Goal: Transaction & Acquisition: Purchase product/service

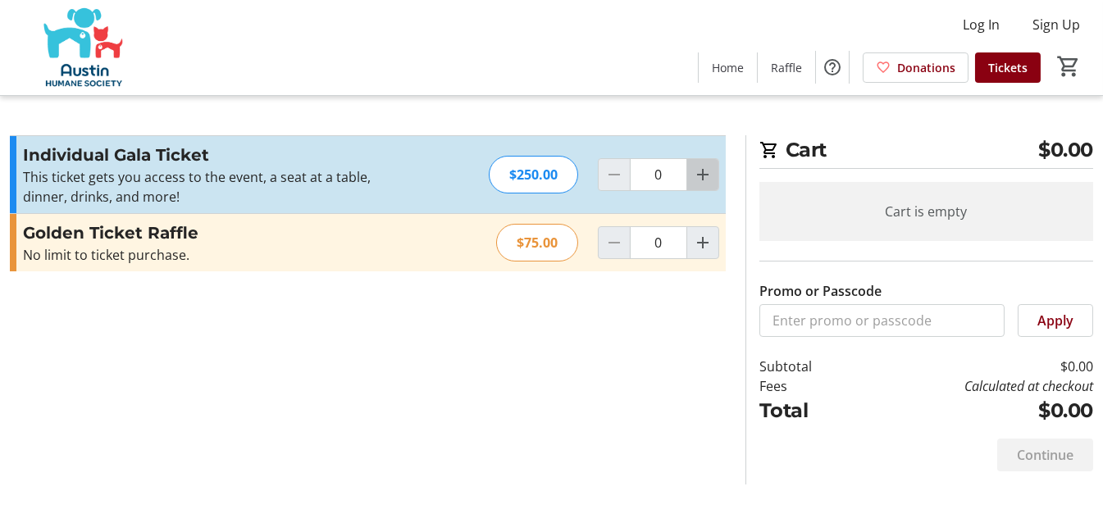
click at [702, 174] on mat-icon "Increment by one" at bounding box center [703, 175] width 20 height 20
type input "2"
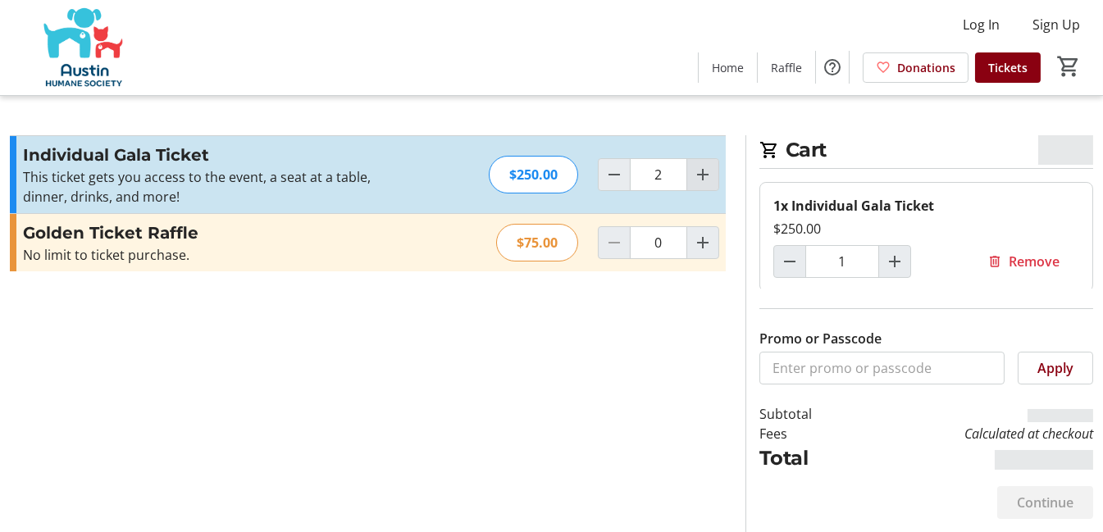
type input "2"
click at [881, 365] on input "Promo or Passcode" at bounding box center [882, 368] width 245 height 33
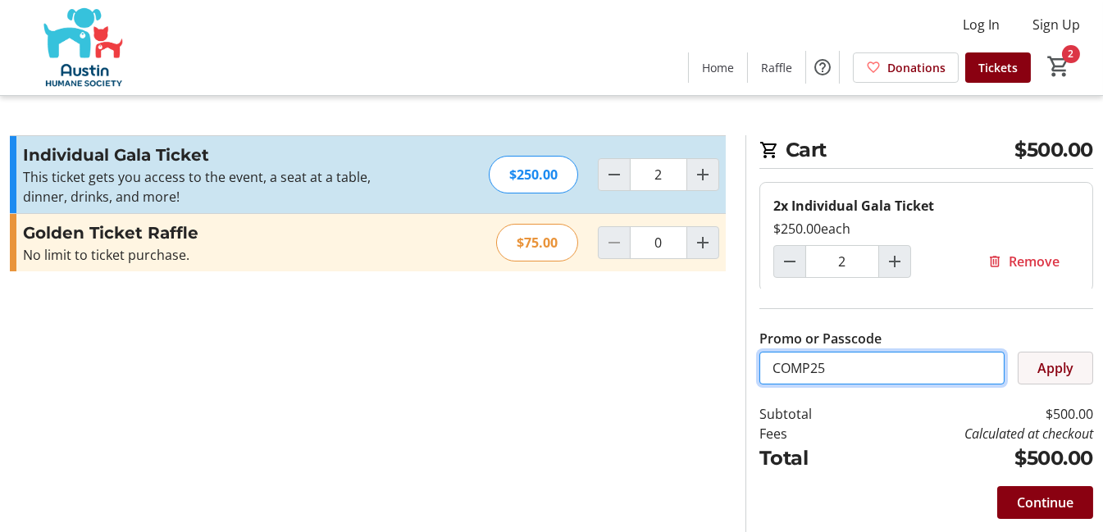
type input "COMP25"
click at [1061, 367] on span "Apply" at bounding box center [1056, 368] width 36 height 20
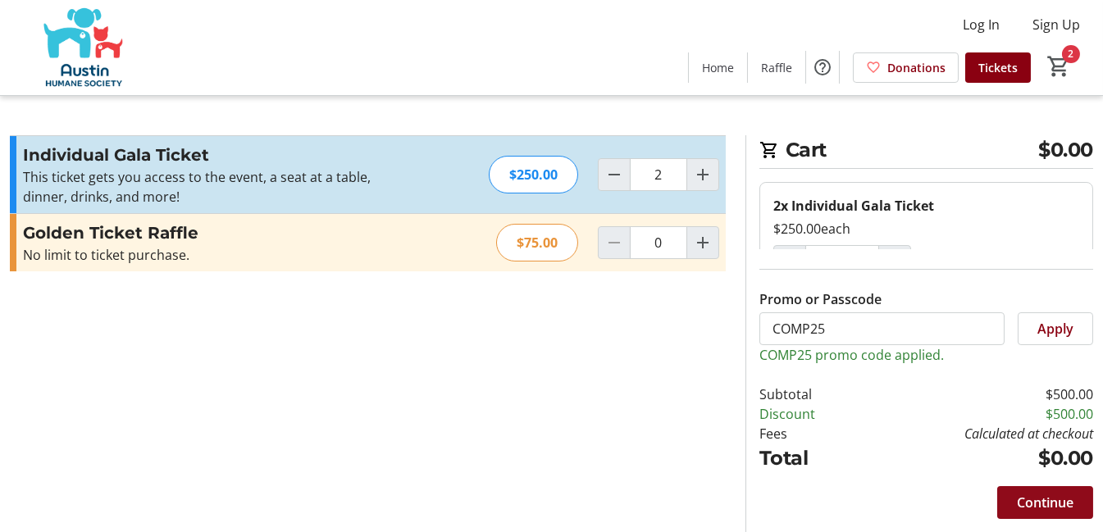
click at [1065, 509] on span "Continue" at bounding box center [1045, 503] width 57 height 20
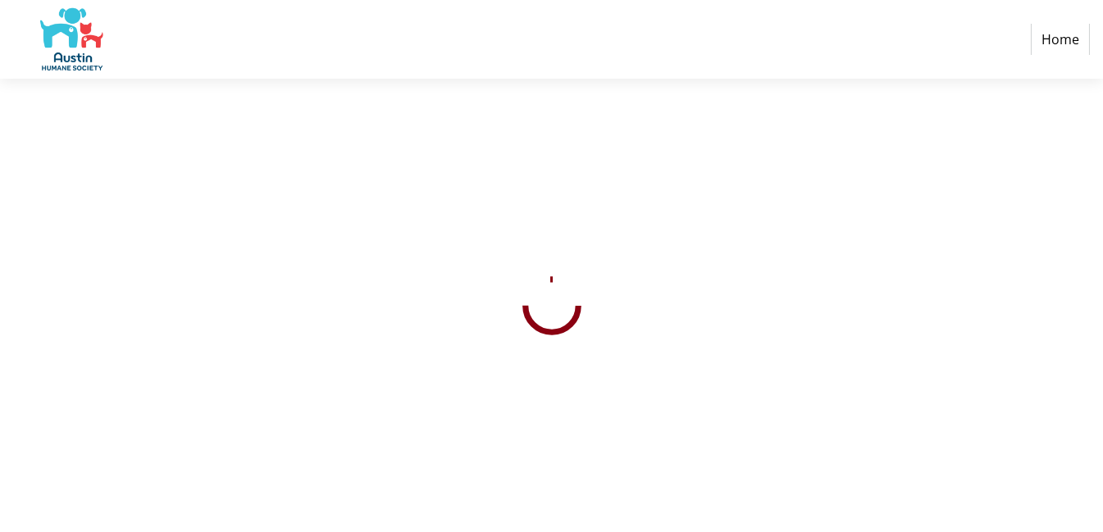
select select "US"
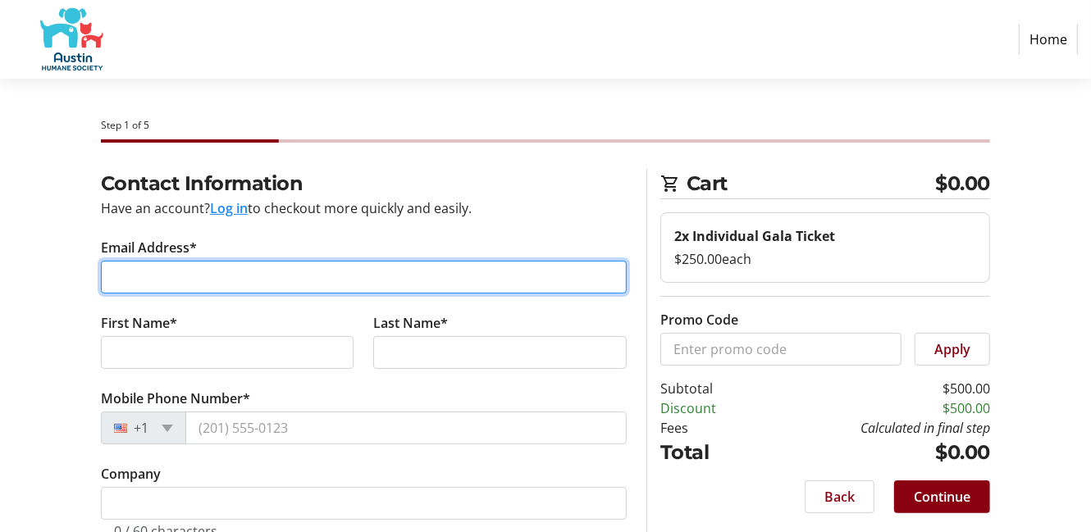
click at [202, 272] on input "Email Address*" at bounding box center [364, 277] width 526 height 33
type input "[EMAIL_ADDRESS][DOMAIN_NAME]"
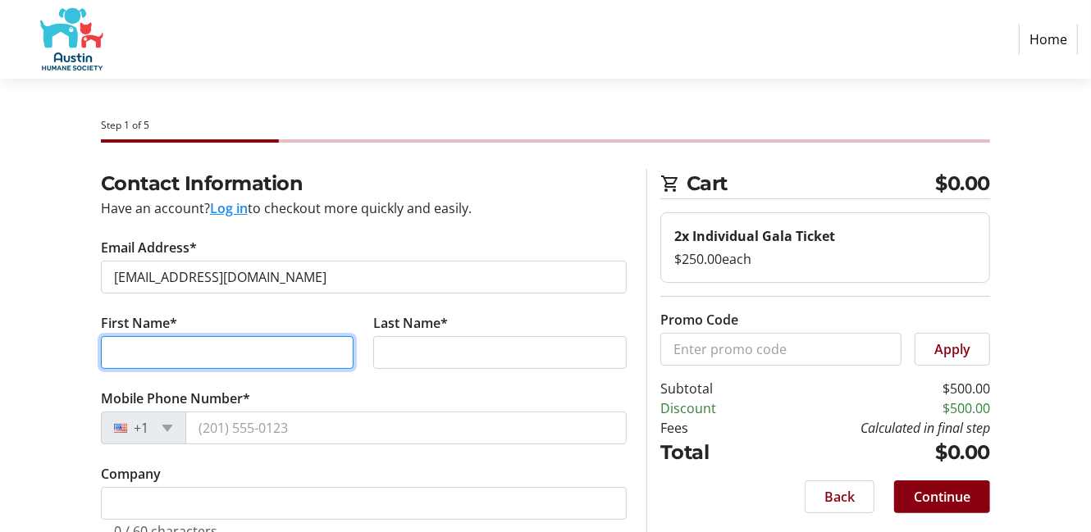
type input "[PERSON_NAME]"
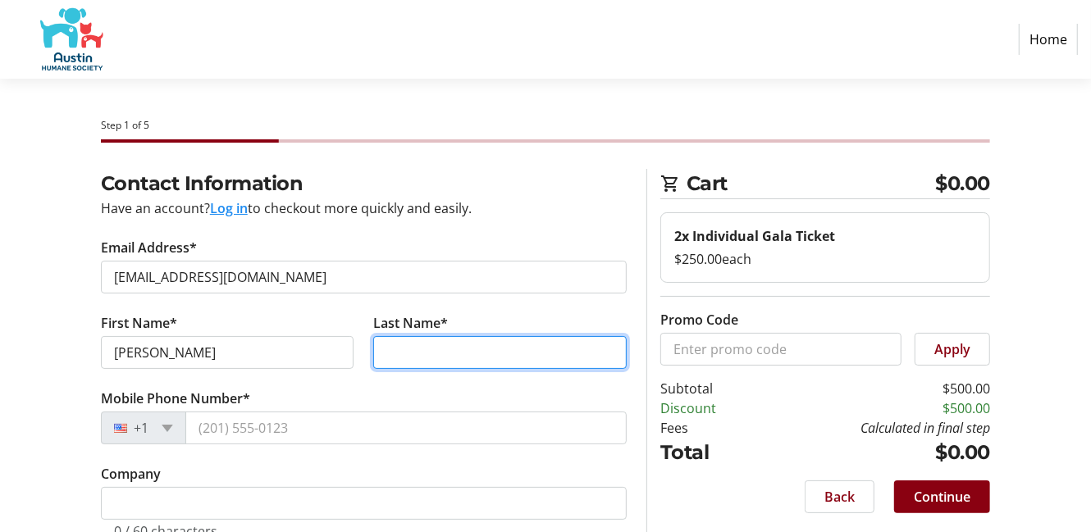
type input "[PERSON_NAME]"
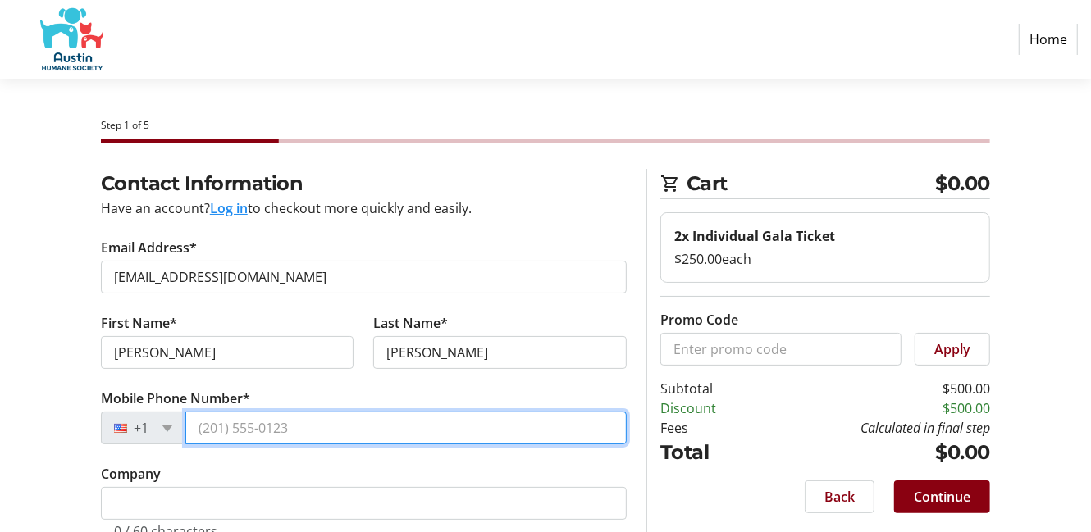
type input "[PHONE_NUMBER]"
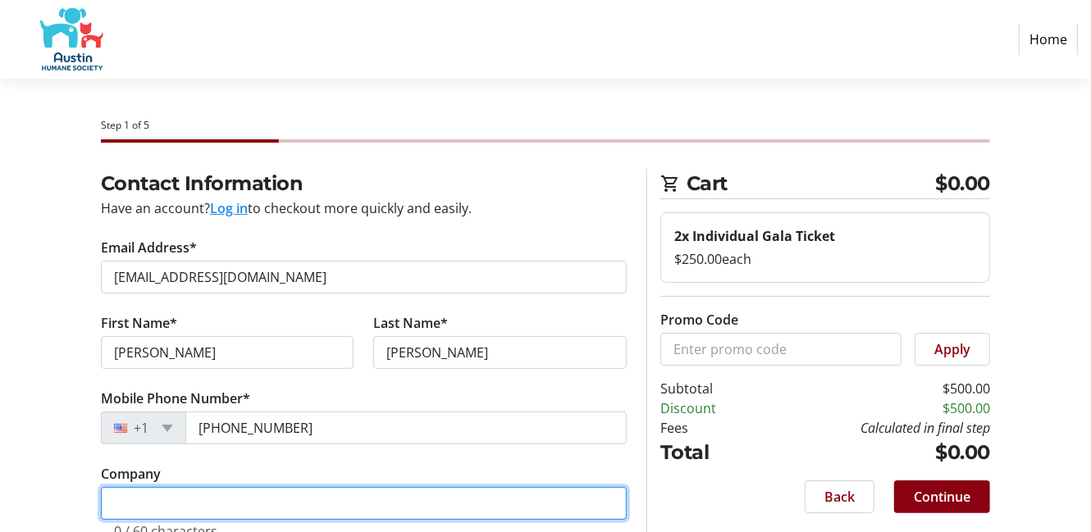
type input "Austin Humane Society"
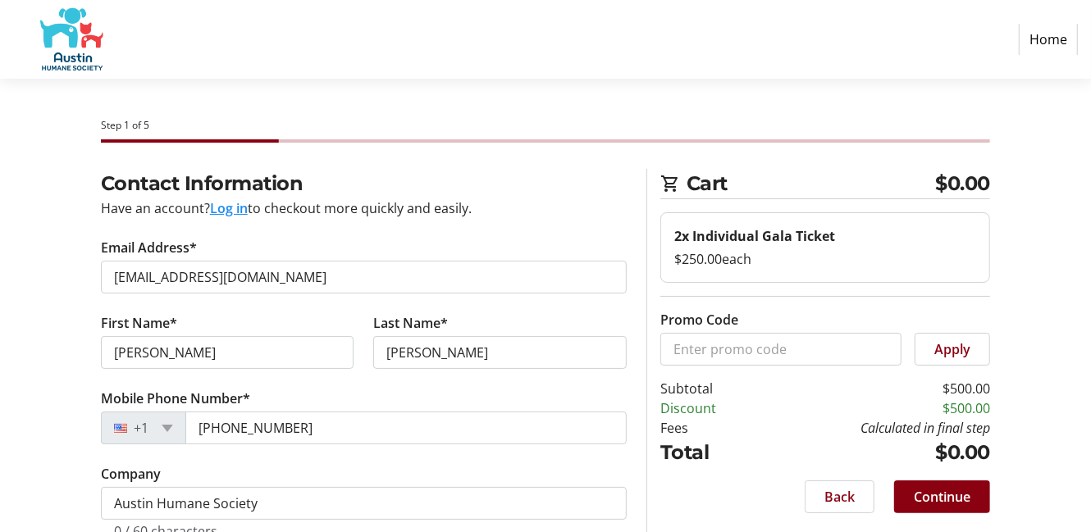
type input "[STREET_ADDRESS][PERSON_NAME]"
type input "Austin"
select select "[GEOGRAPHIC_DATA]"
type input "78752"
drag, startPoint x: 460, startPoint y: 352, endPoint x: 328, endPoint y: 342, distance: 132.4
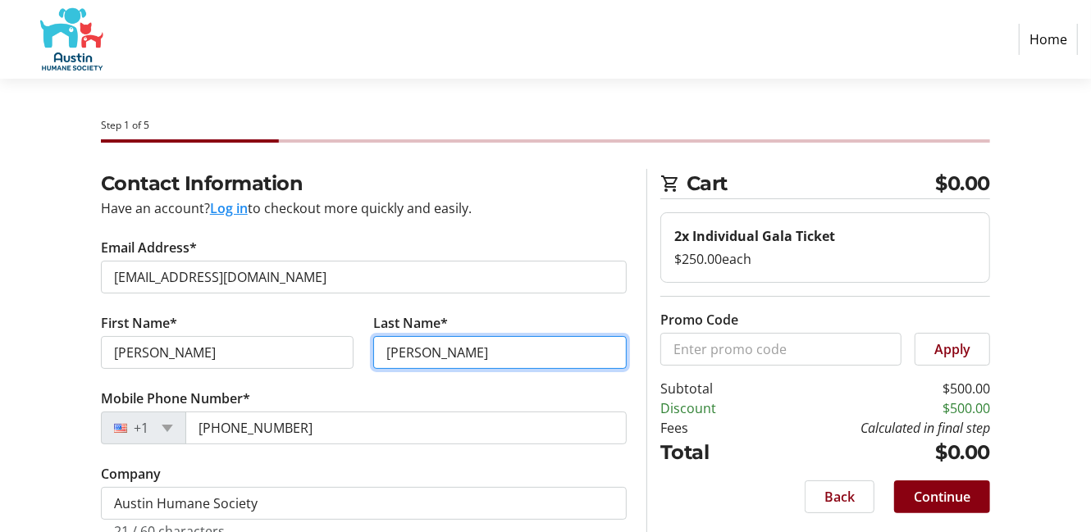
click at [328, 342] on div "First Name* [PERSON_NAME] Last Name* [PERSON_NAME]" at bounding box center [364, 350] width 546 height 75
click at [463, 341] on input "[PERSON_NAME]" at bounding box center [499, 352] width 253 height 33
type input "L"
type input "[PERSON_NAME]"
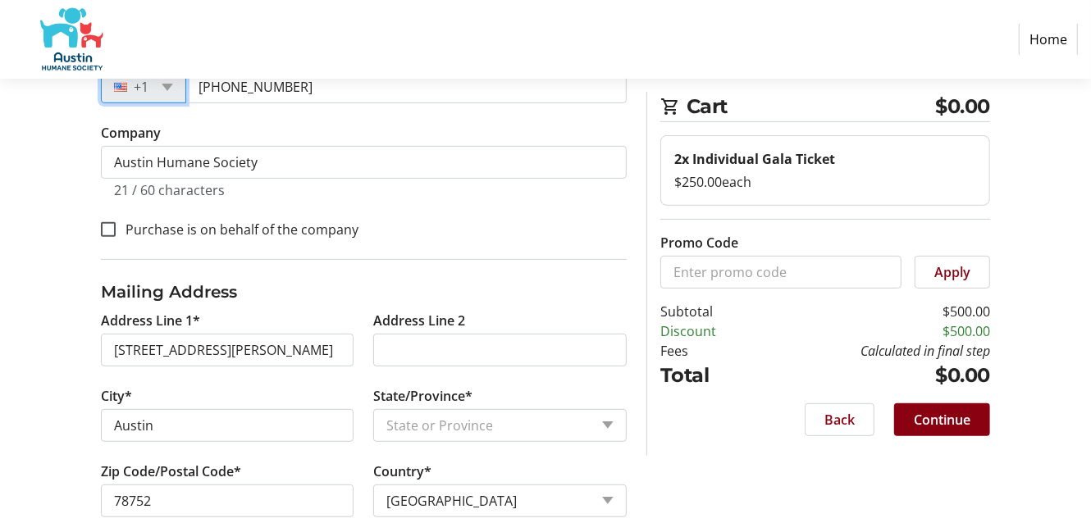
scroll to position [361, 0]
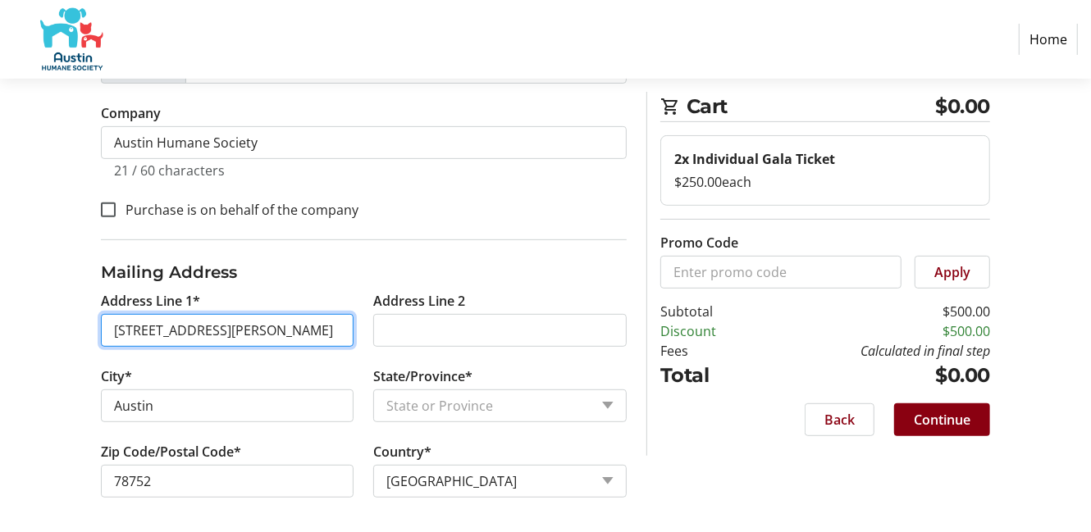
drag, startPoint x: 253, startPoint y: 330, endPoint x: -3, endPoint y: 347, distance: 257.3
click at [0, 347] on html "Home Step 1 of 5 Cart $0.00 2x Individual Gala Ticket $250.00 each Promo Code A…" at bounding box center [545, 88] width 1091 height 898
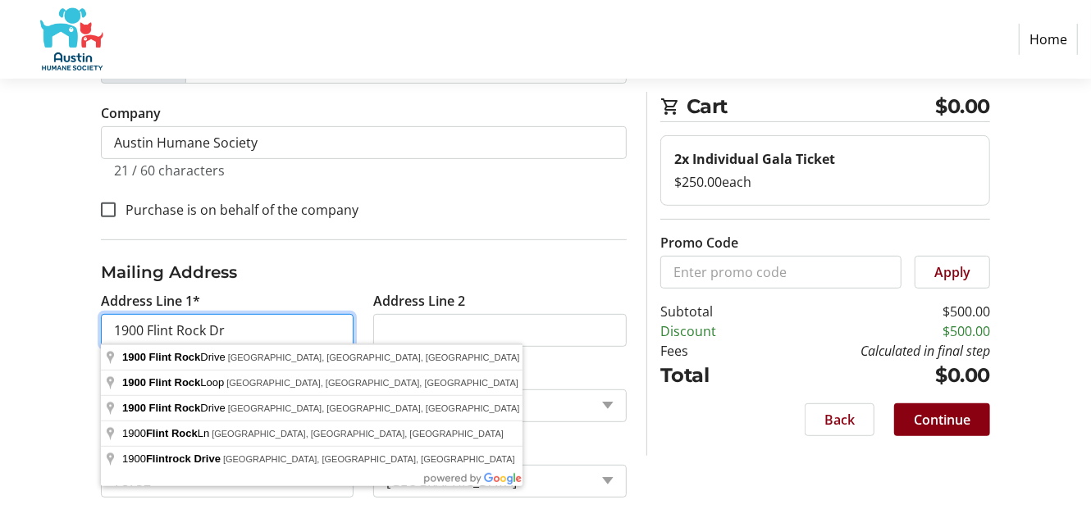
type input "1900 Flint Rock Dr"
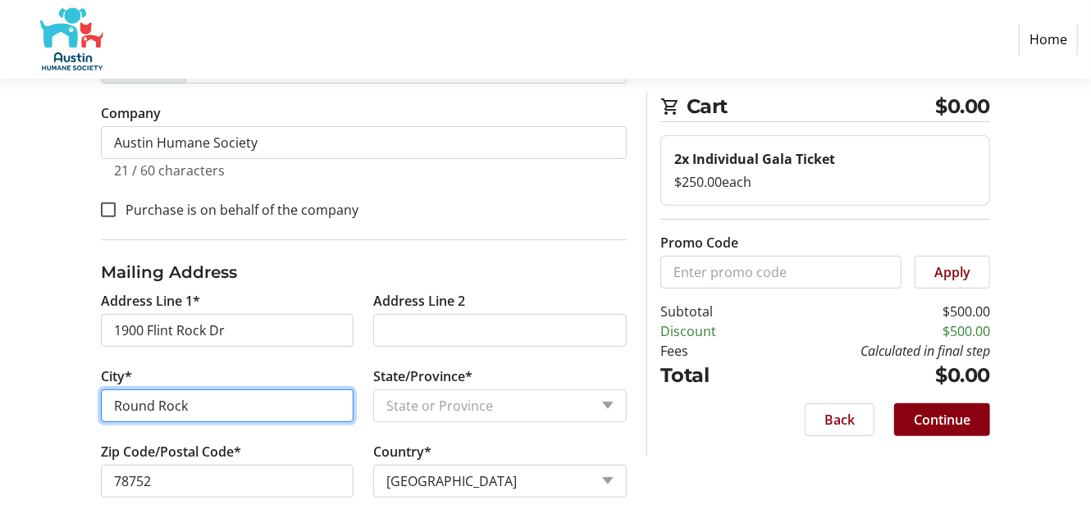
type input "Round Rock"
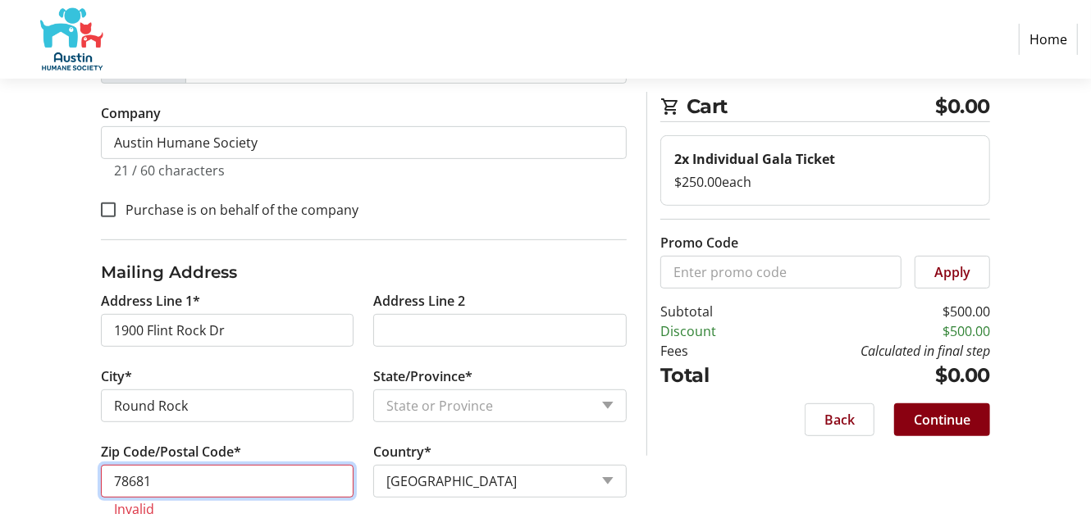
type input "78681"
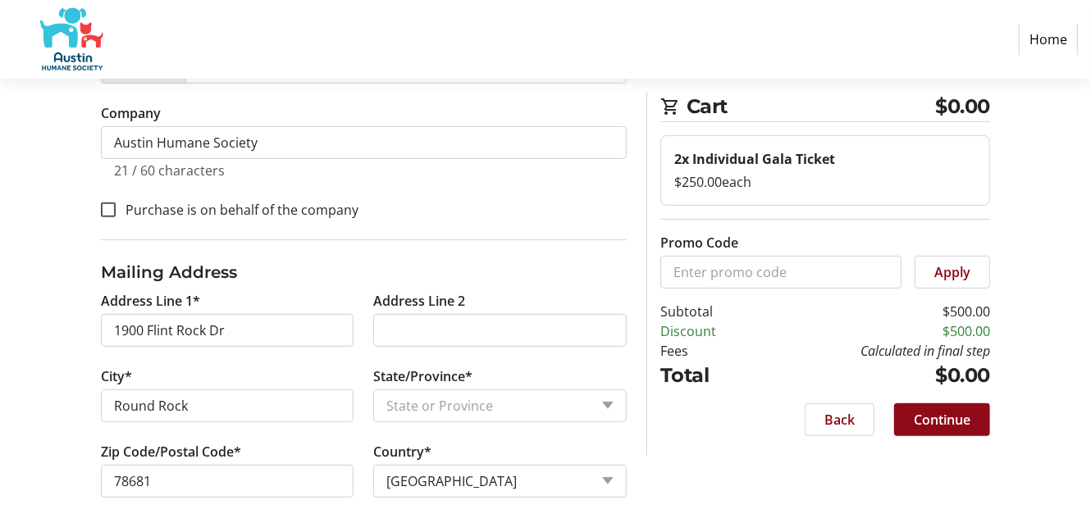
click at [932, 421] on span "Continue" at bounding box center [942, 420] width 57 height 20
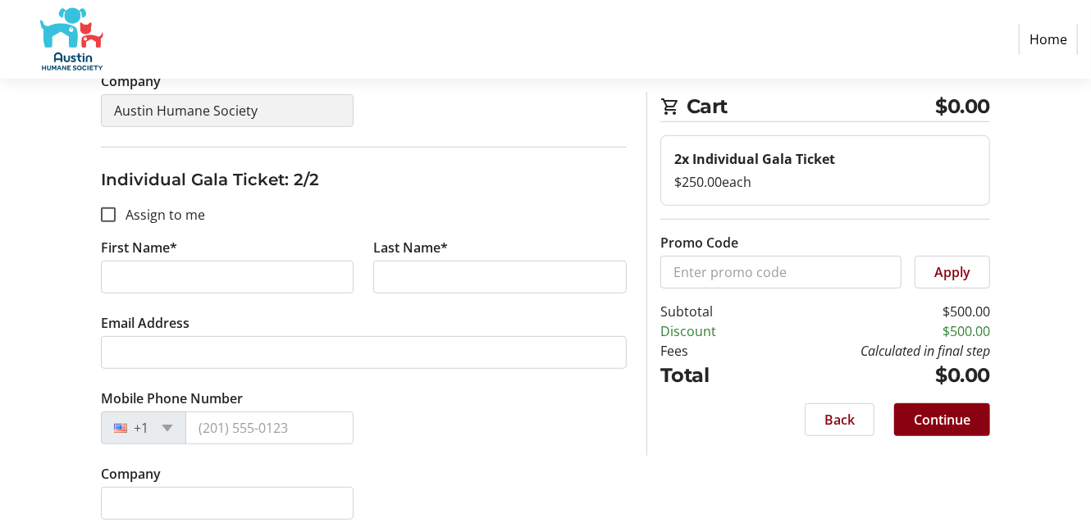
scroll to position [500, 0]
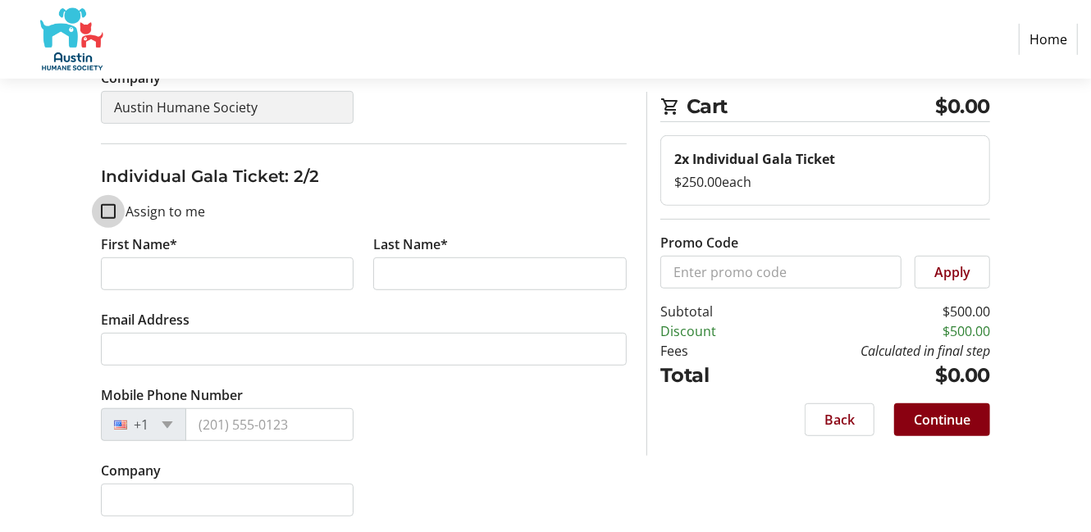
click at [109, 210] on input "Assign to me" at bounding box center [108, 211] width 15 height 15
checkbox input "true"
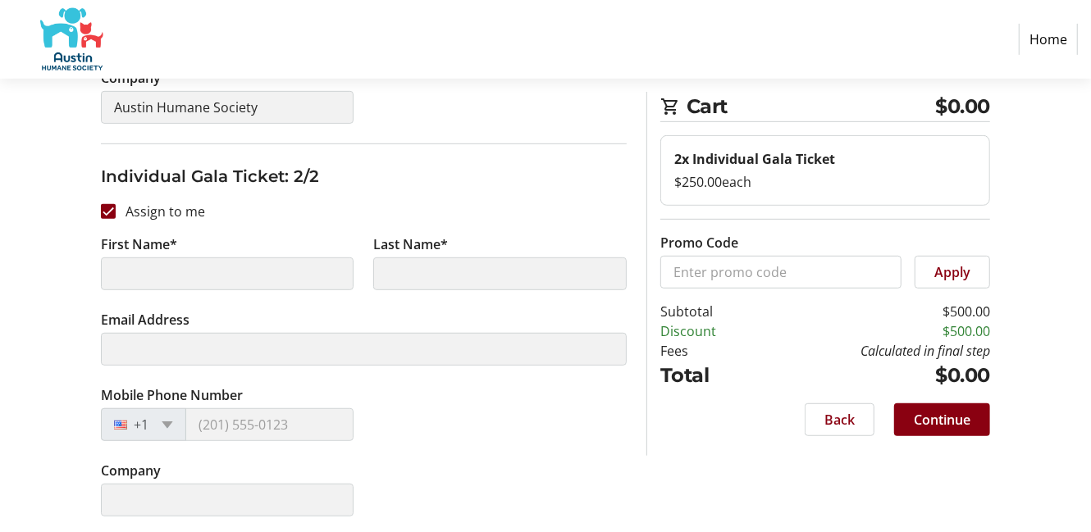
type input "[PERSON_NAME]"
type input "[EMAIL_ADDRESS][DOMAIN_NAME]"
type input "[PHONE_NUMBER]"
type input "Austin Humane Society"
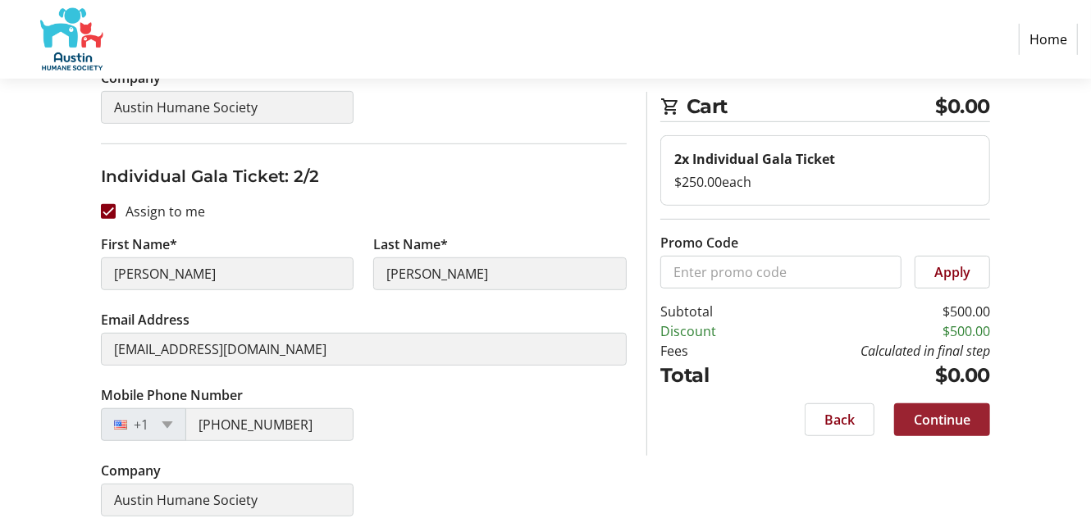
click at [948, 418] on span "Continue" at bounding box center [942, 420] width 57 height 20
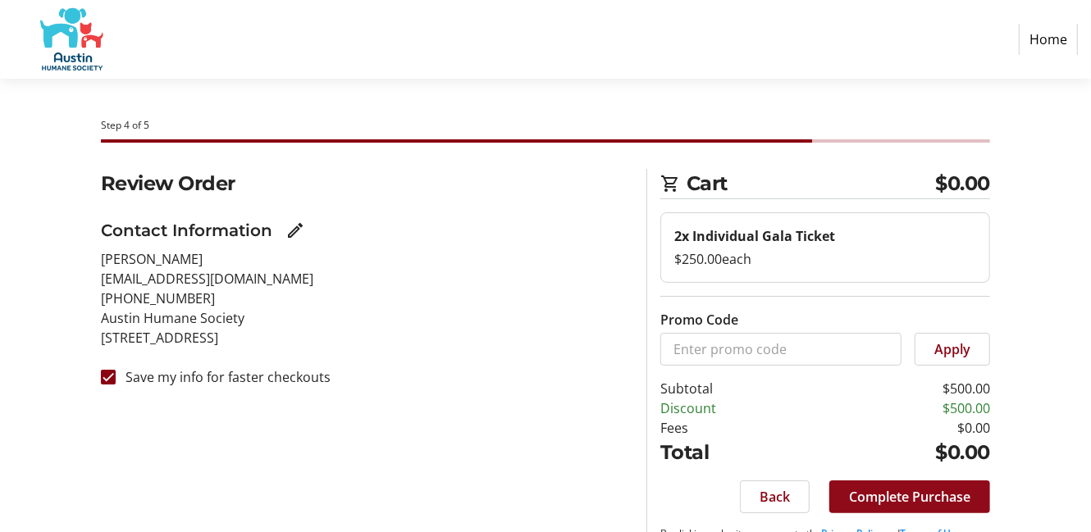
click at [947, 498] on span "Complete Purchase" at bounding box center [909, 497] width 121 height 20
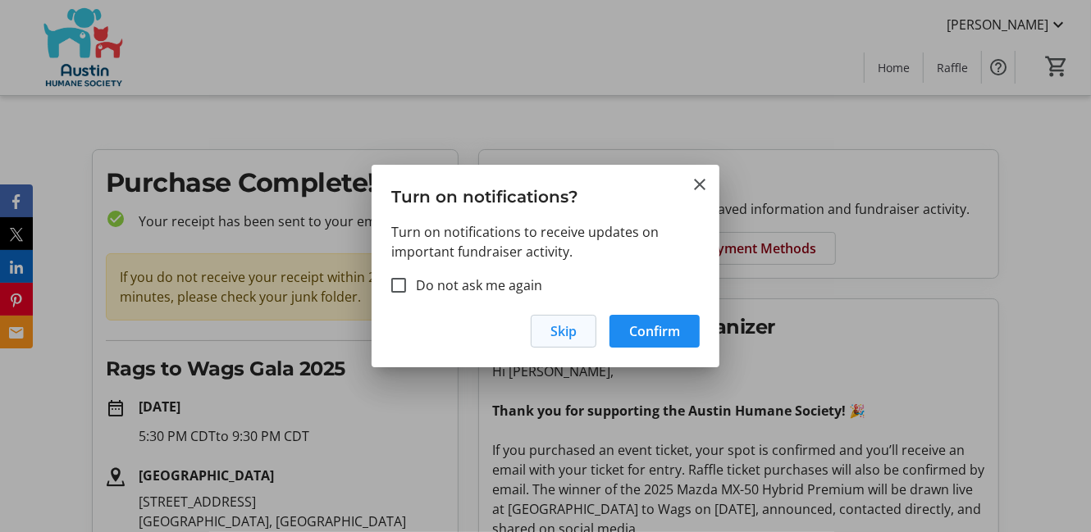
click at [559, 334] on span "Skip" at bounding box center [563, 332] width 26 height 20
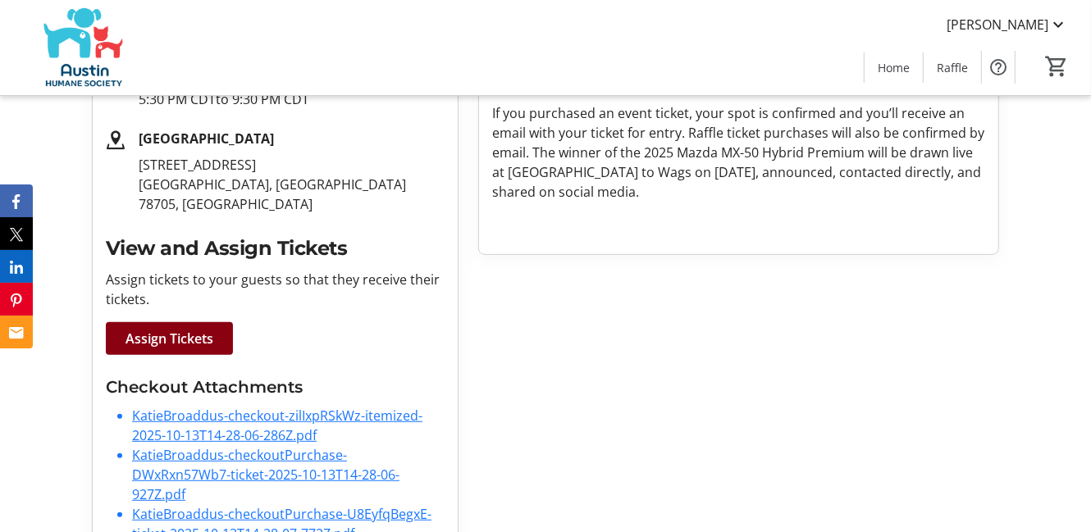
scroll to position [367, 0]
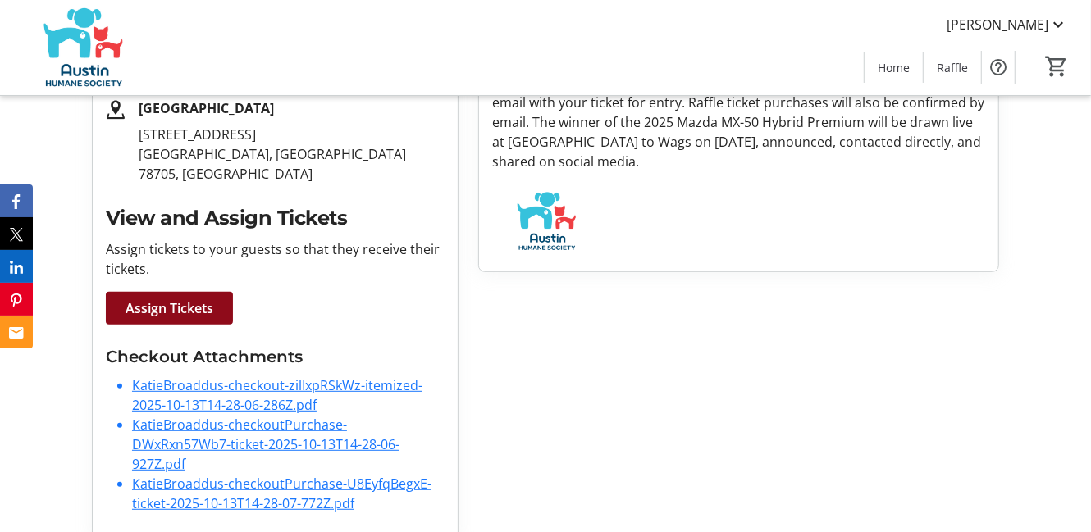
click at [194, 314] on span "Assign Tickets" at bounding box center [170, 309] width 88 height 20
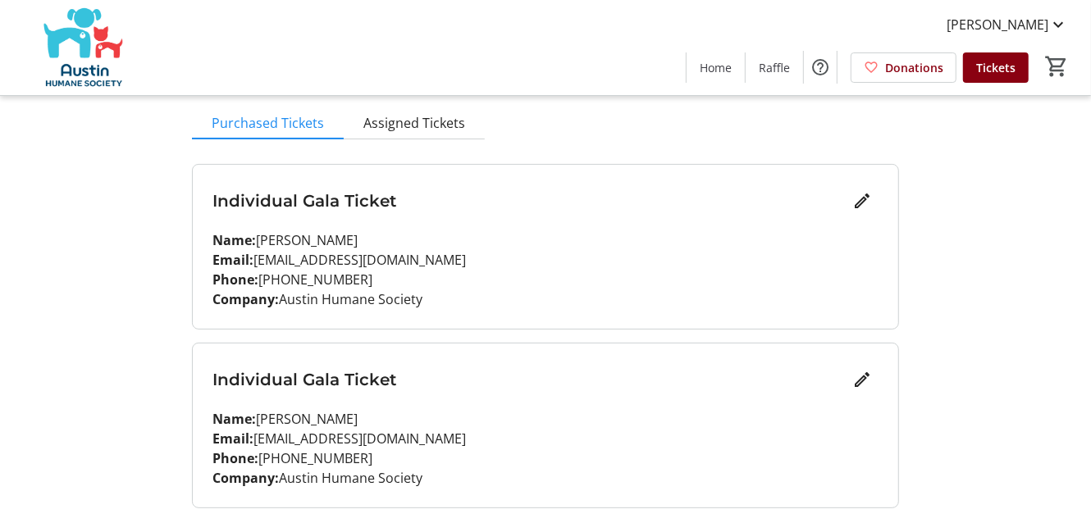
scroll to position [194, 0]
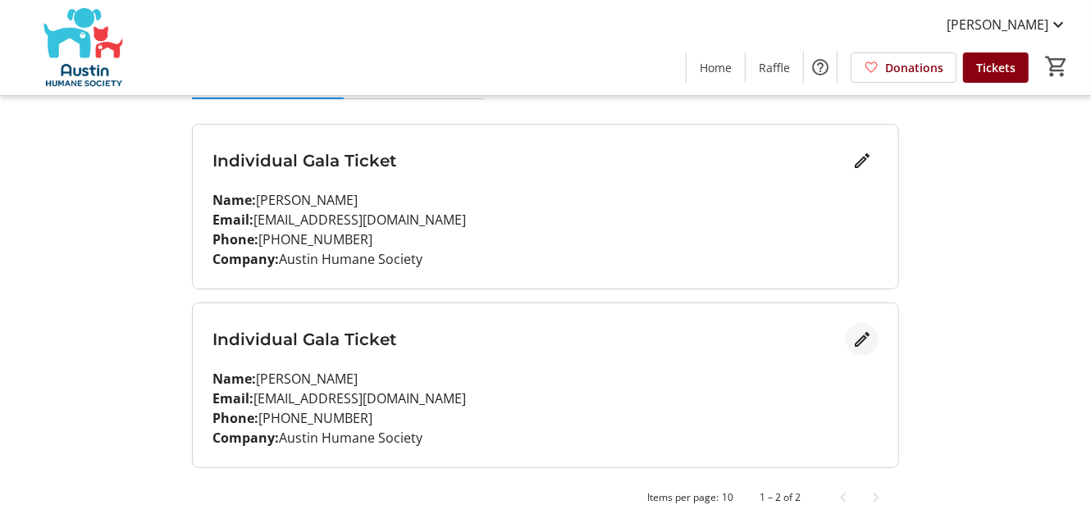
click at [867, 337] on mat-icon "Edit" at bounding box center [862, 340] width 20 height 20
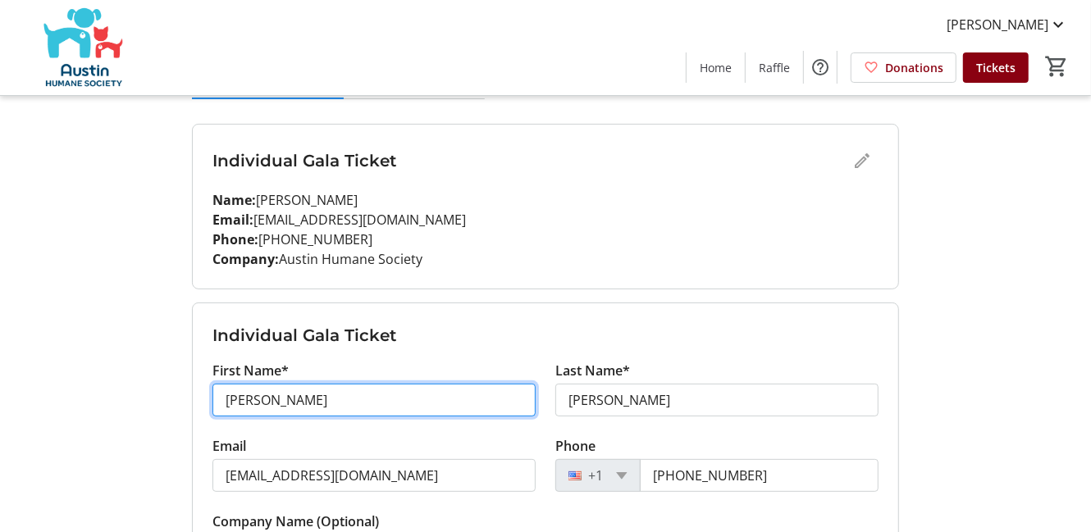
drag, startPoint x: 276, startPoint y: 401, endPoint x: 164, endPoint y: 399, distance: 111.6
click at [164, 399] on div "My Event Tickets Here you can enter guest details for each ticket. Purchased ti…" at bounding box center [545, 262] width 1091 height 913
type input "Allie"
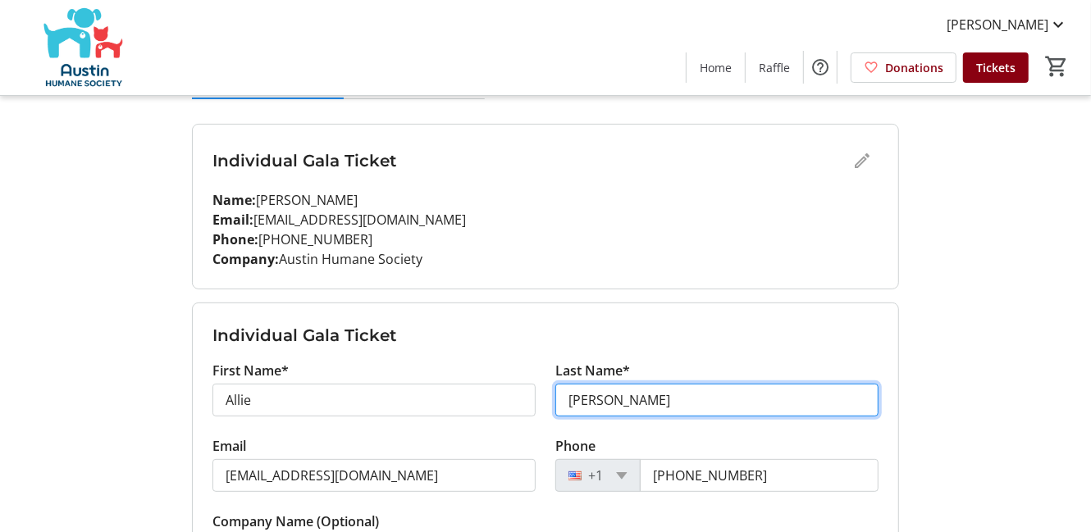
scroll to position [378, 0]
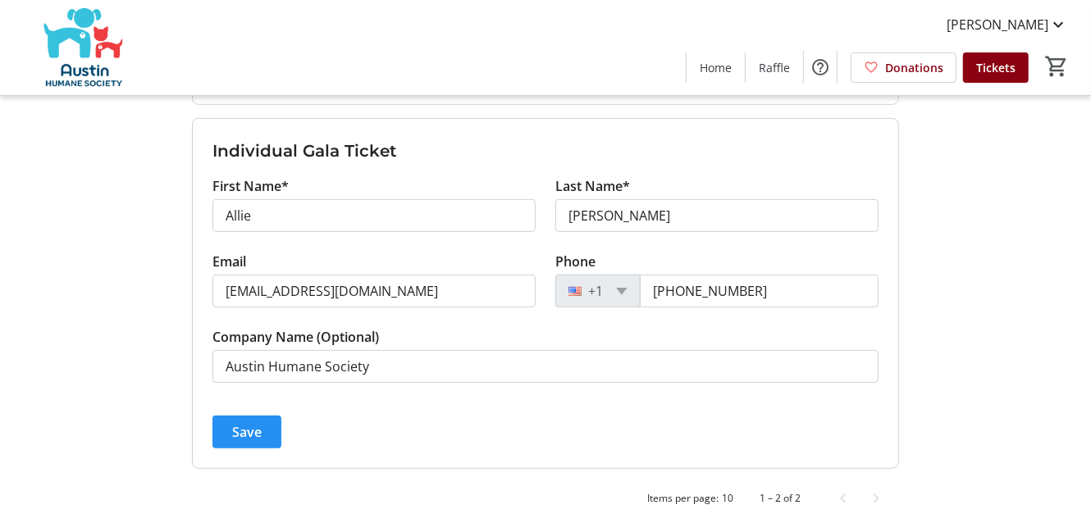
click at [241, 431] on span "Save" at bounding box center [247, 432] width 30 height 20
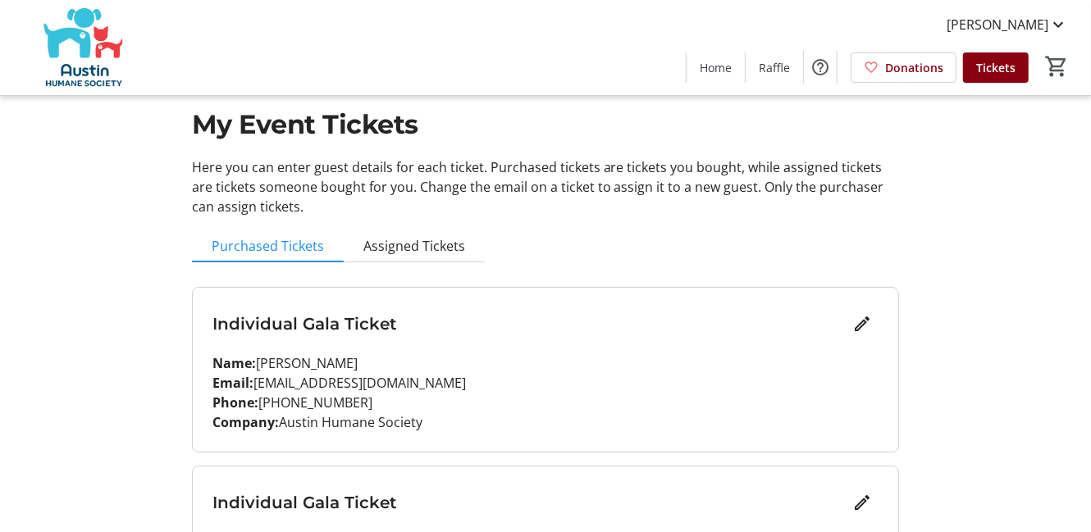
scroll to position [0, 0]
